Goal: Task Accomplishment & Management: Use online tool/utility

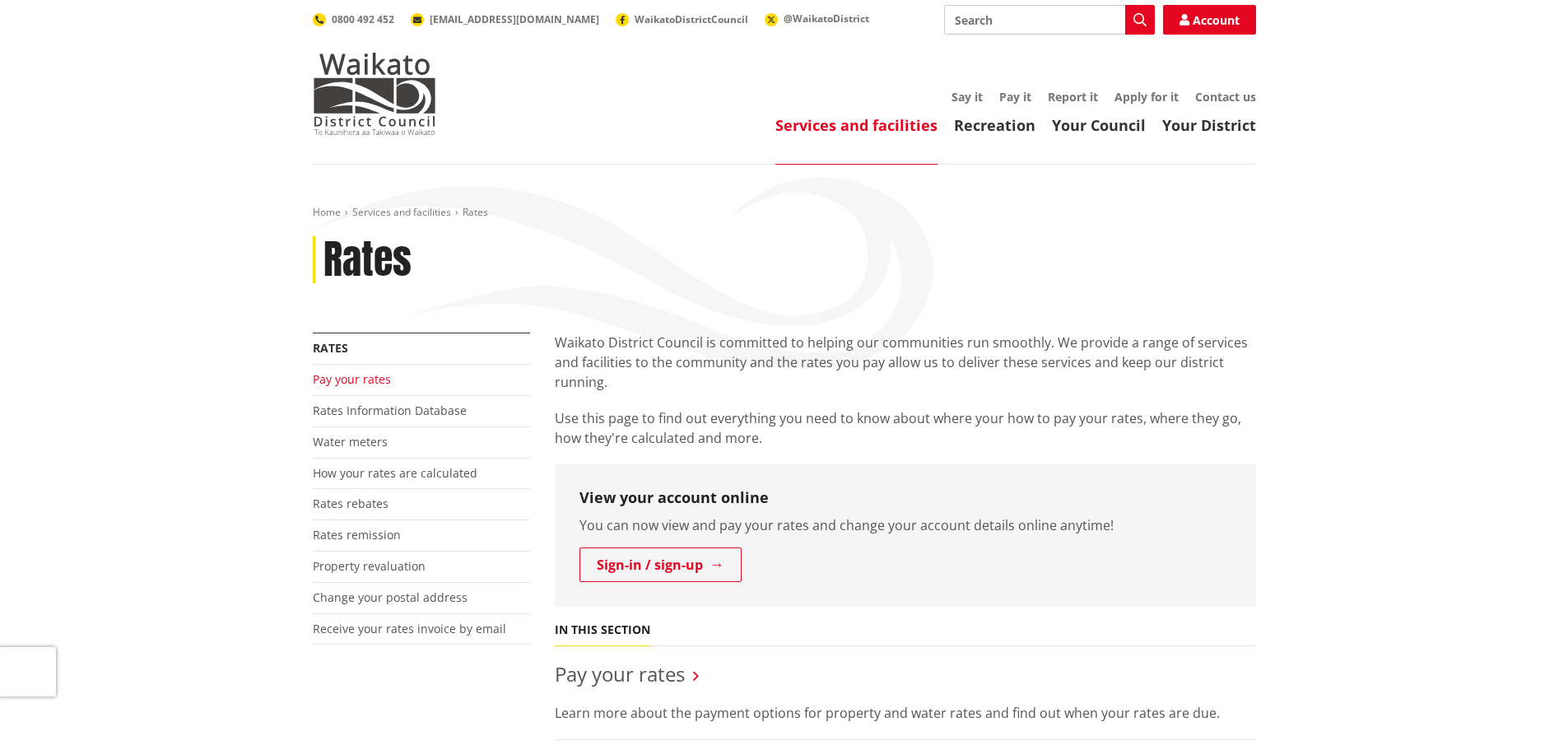
click at [361, 377] on link "Pay your rates" at bounding box center [351, 379] width 79 height 16
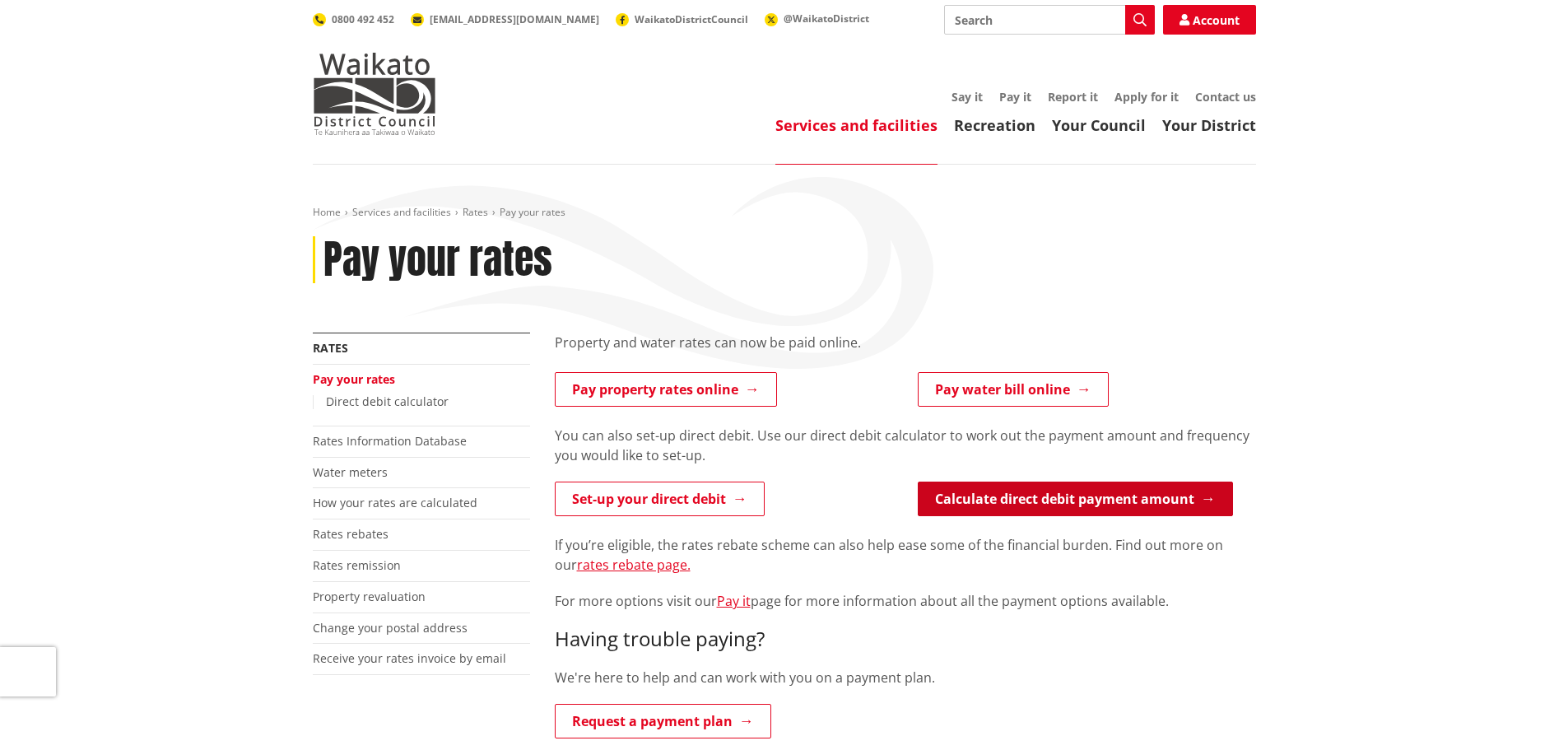
click at [1077, 500] on link "Calculate direct debit payment amount" at bounding box center [1075, 499] width 315 height 34
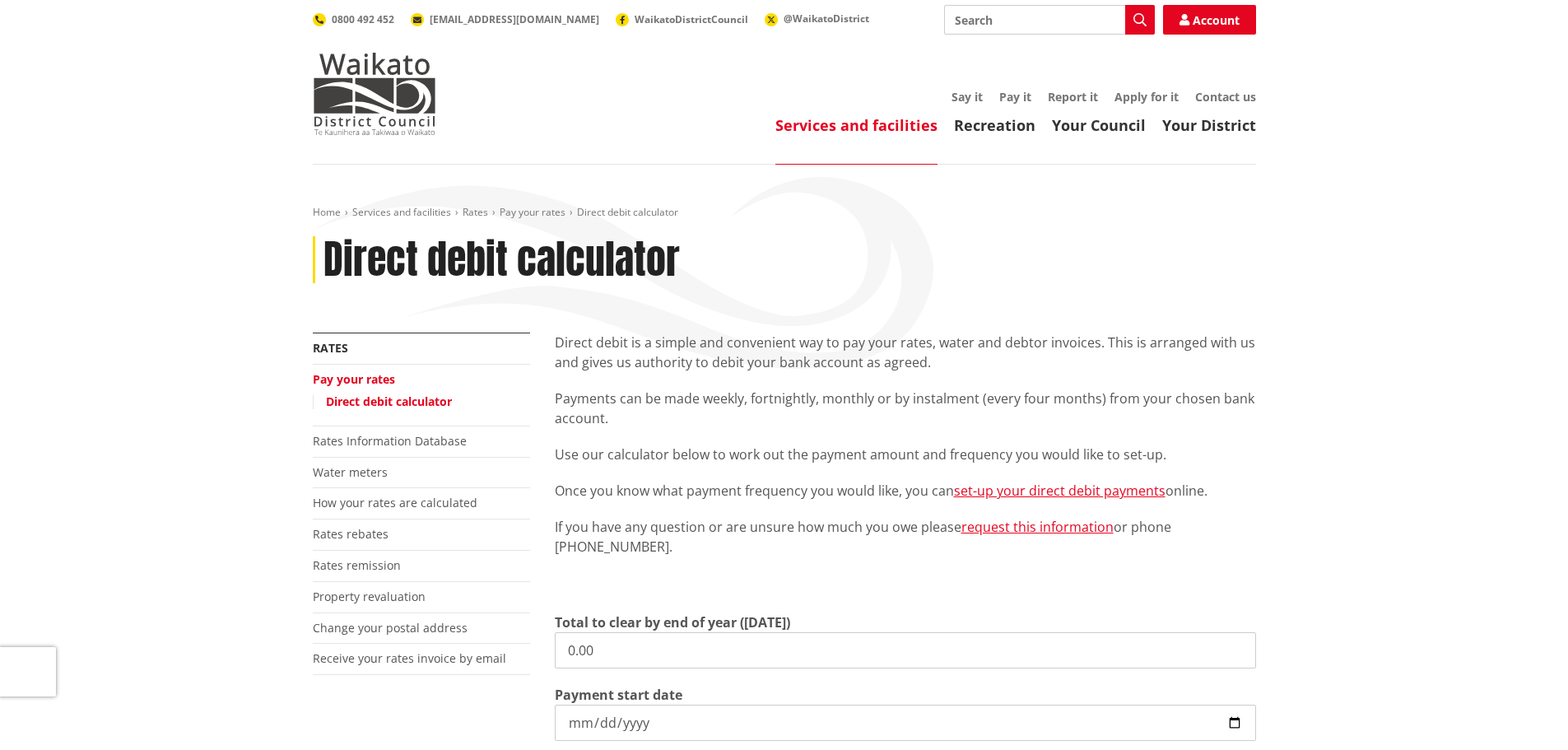
click at [626, 653] on input "0.00" at bounding box center [905, 649] width 701 height 36
drag, startPoint x: 535, startPoint y: 658, endPoint x: 438, endPoint y: 659, distance: 97.0
click at [438, 658] on div "More from this section Rates Pay your rates Direct debit calculator Rates Infor…" at bounding box center [784, 671] width 968 height 677
drag, startPoint x: 601, startPoint y: 649, endPoint x: 479, endPoint y: 636, distance: 122.7
click at [479, 636] on div "More from this section Rates Pay your rates Direct debit calculator Rates Infor…" at bounding box center [784, 671] width 968 height 677
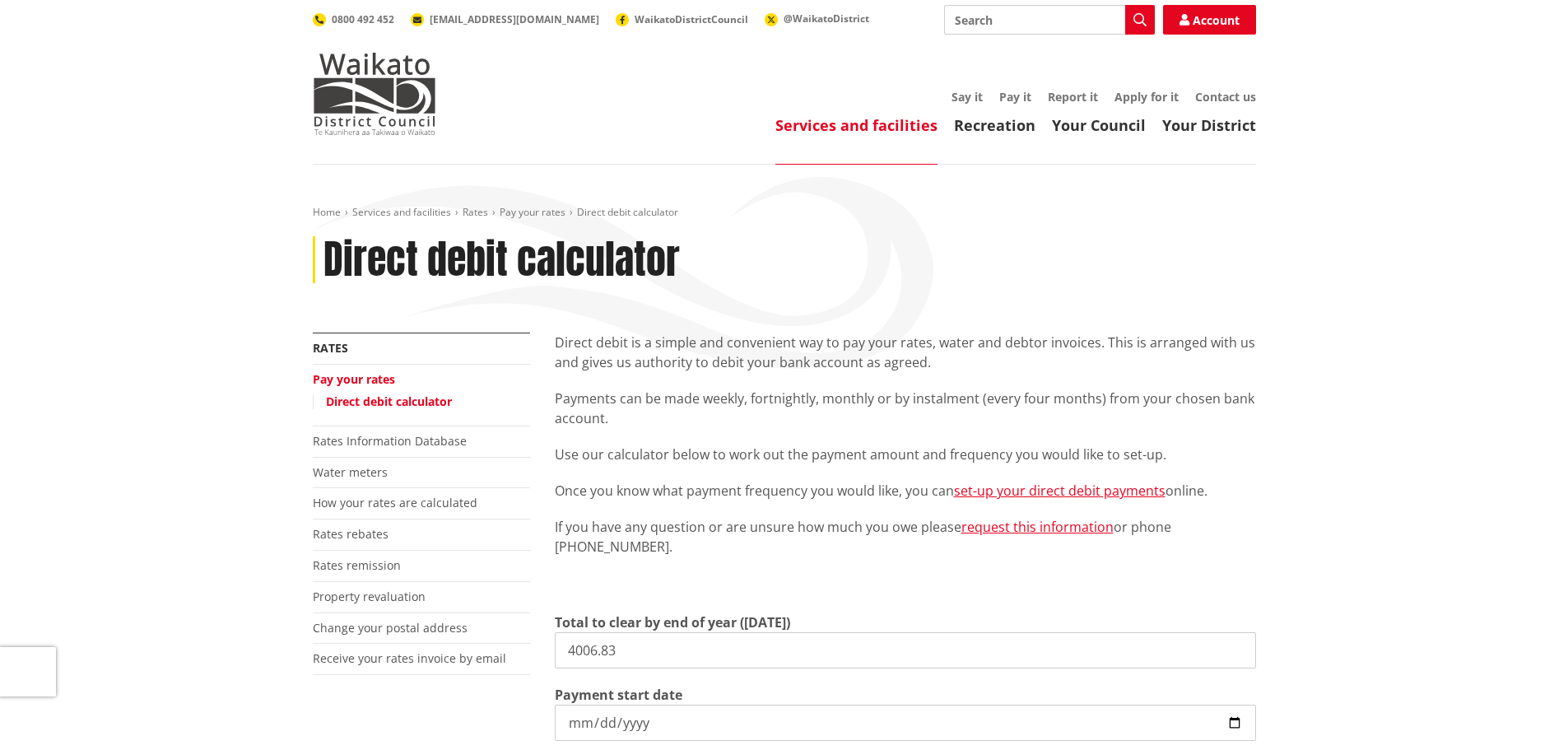
type input "4,006.83"
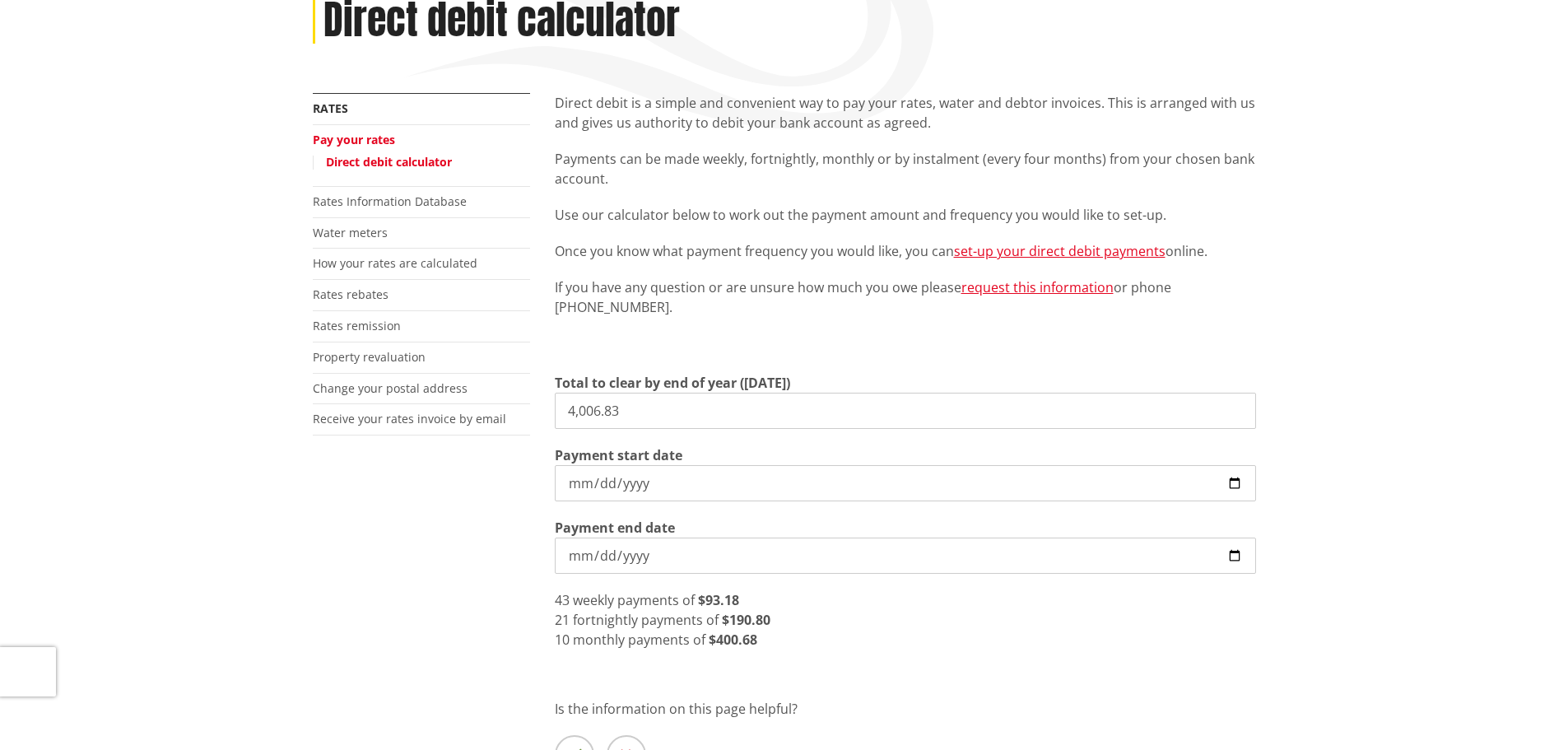
scroll to position [247, 0]
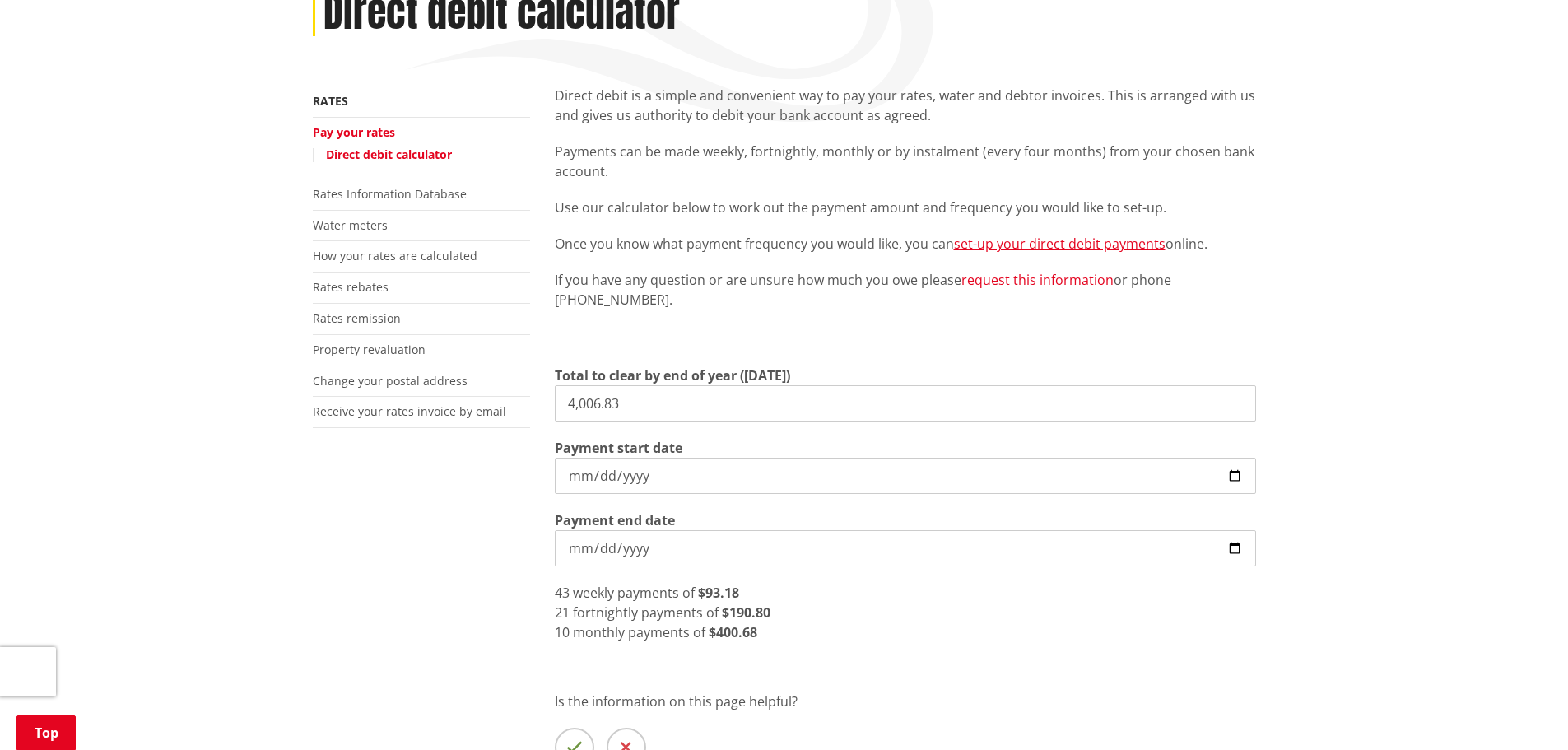
click at [1233, 473] on input "[DATE]" at bounding box center [905, 476] width 701 height 36
click at [1234, 471] on input "[DATE]" at bounding box center [905, 476] width 701 height 36
type input "[DATE]"
